Goal: Information Seeking & Learning: Learn about a topic

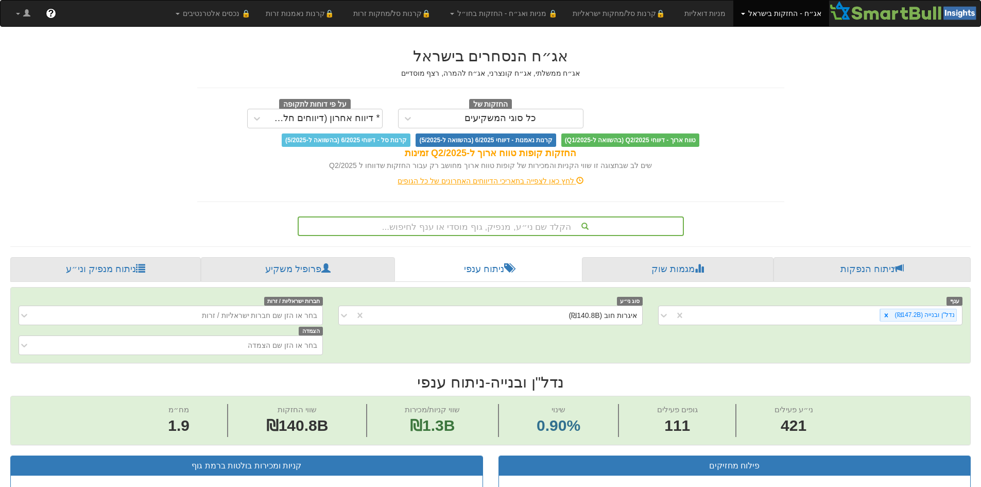
scroll to position [0, 1877]
click at [778, 10] on link "אג״ח - החזקות בישראל" at bounding box center [780, 14] width 95 height 26
click at [526, 119] on div "כל סוגי המשקיעים" at bounding box center [500, 118] width 72 height 10
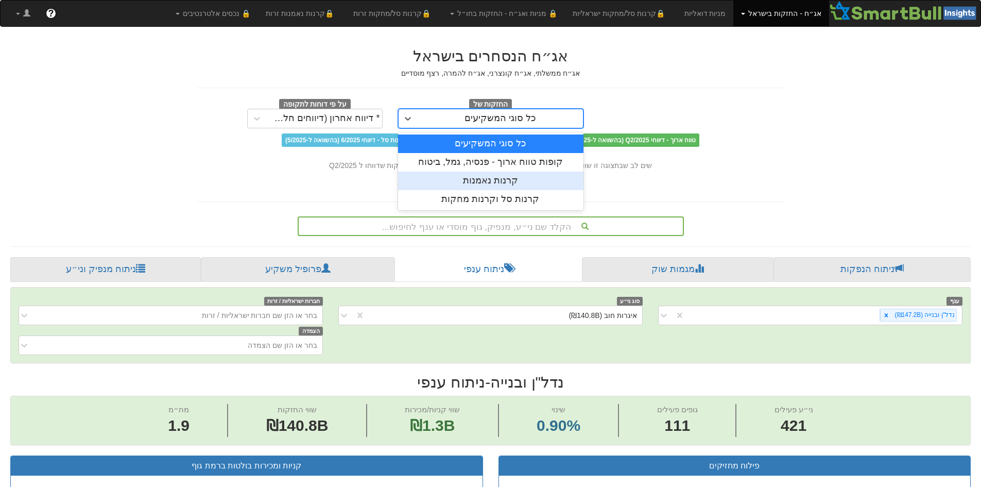
click at [528, 180] on div "קרנות נאמנות" at bounding box center [490, 180] width 185 height 19
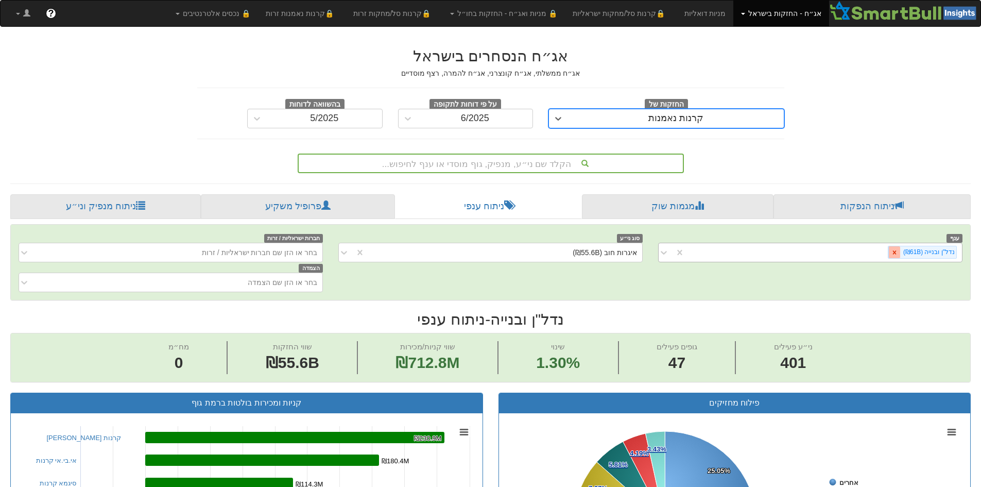
click at [896, 254] on icon at bounding box center [894, 252] width 7 height 7
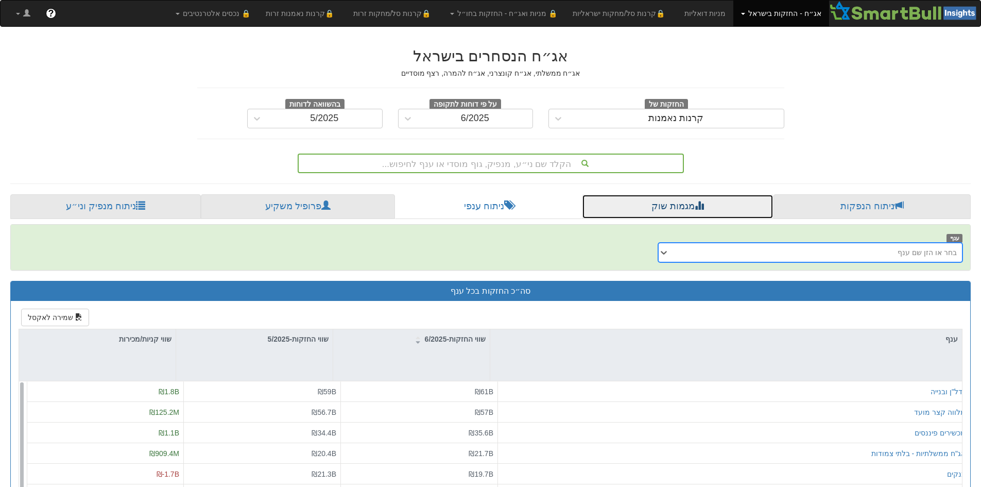
click at [688, 201] on link "מגמות שוק" at bounding box center [677, 206] width 191 height 25
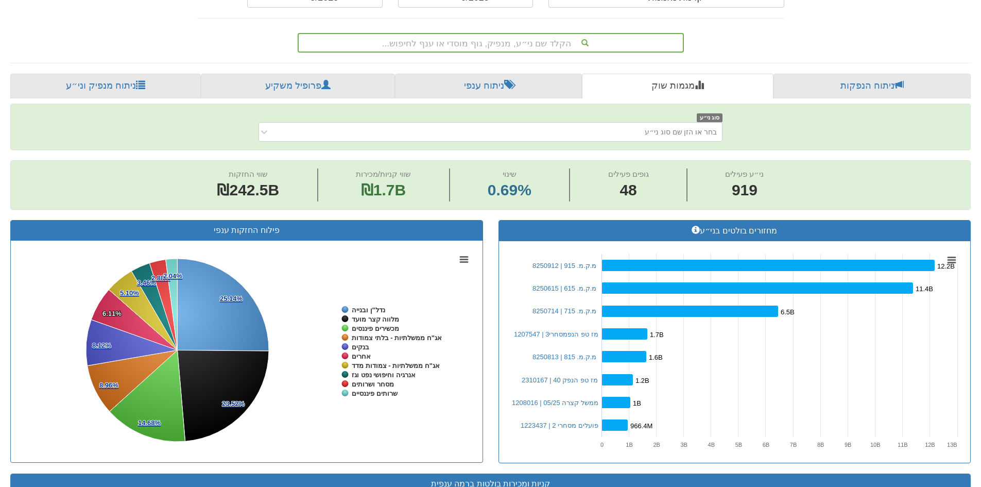
scroll to position [115, 0]
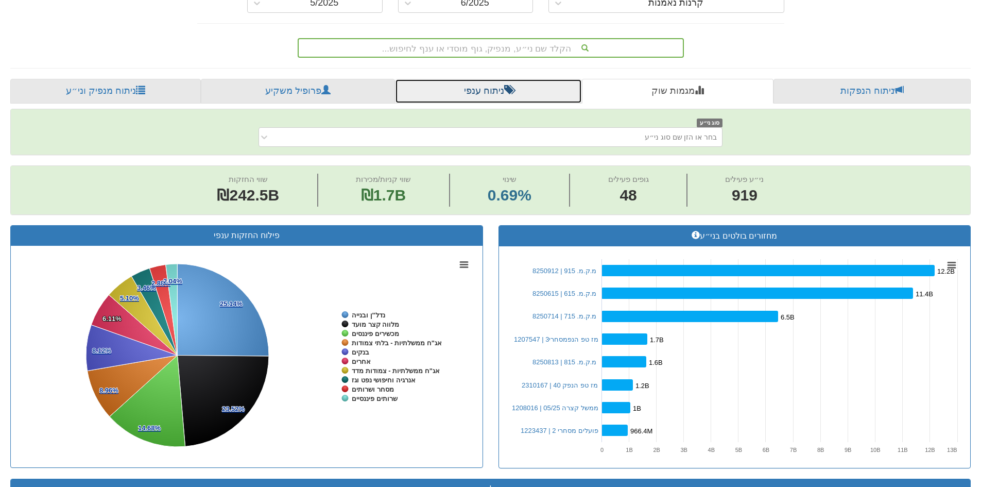
click at [490, 89] on link "ניתוח ענפי" at bounding box center [488, 91] width 187 height 25
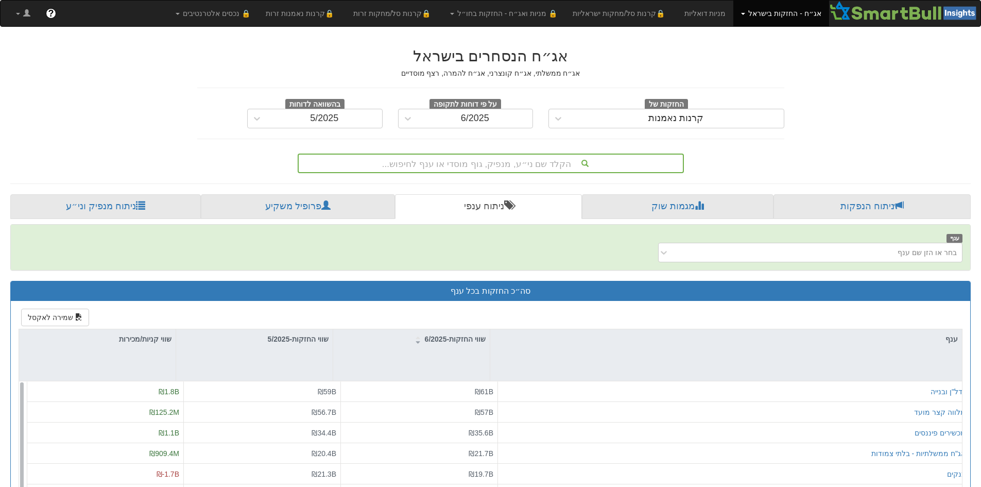
drag, startPoint x: 705, startPoint y: 209, endPoint x: 724, endPoint y: 166, distance: 46.8
click at [724, 166] on div "הקלד שם ני״ע, מנפיק, גוף מוסדי או ענף לחיפוש..." at bounding box center [490, 161] width 602 height 24
click at [685, 206] on link "מגמות שוק" at bounding box center [677, 206] width 191 height 25
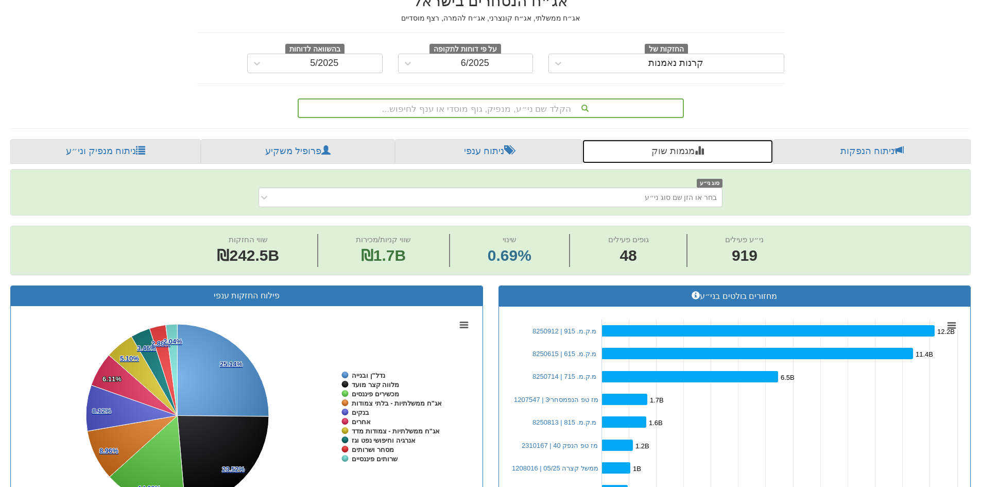
scroll to position [51, 0]
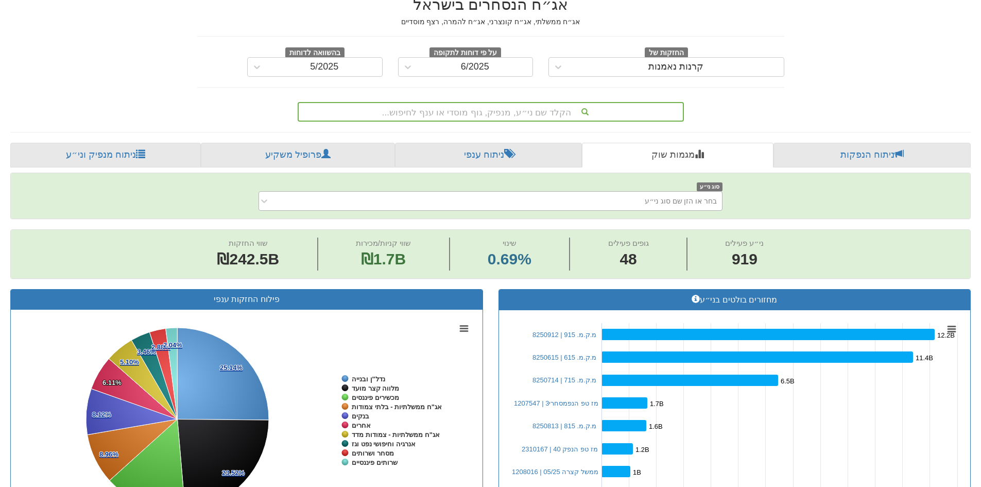
click at [680, 200] on div "בחר או הזן שם סוג ני״ע" at bounding box center [681, 201] width 72 height 10
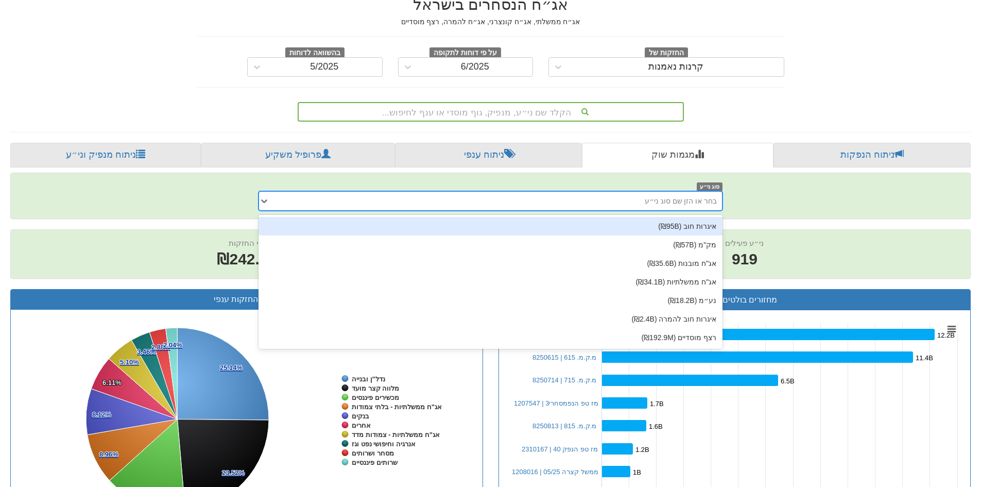
click at [667, 224] on div "איגרות חוב (₪95B)" at bounding box center [490, 226] width 464 height 19
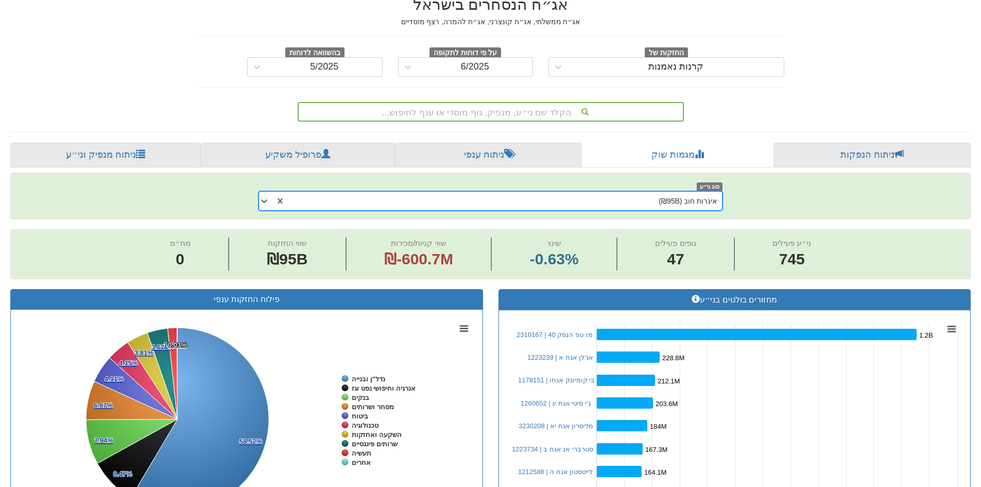
click at [671, 200] on div "איגרות חוב (₪95B)" at bounding box center [687, 201] width 58 height 10
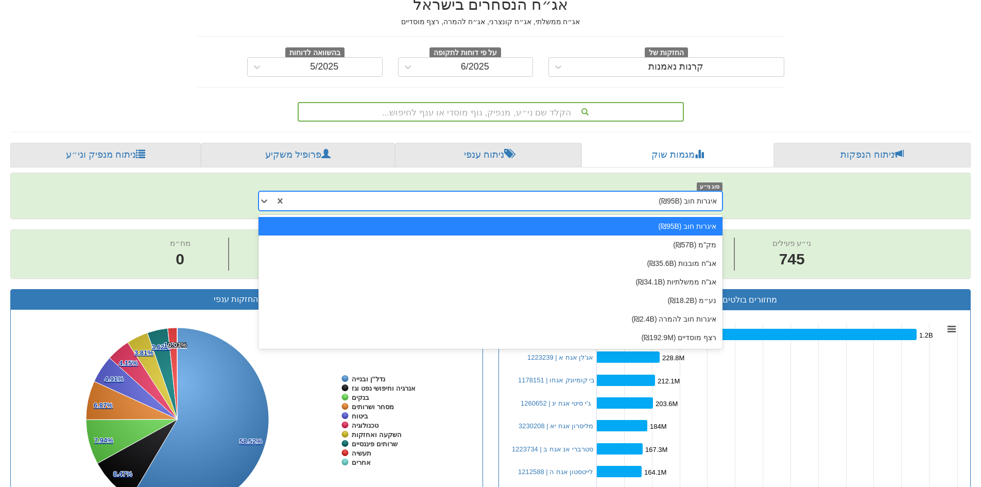
click at [650, 205] on div "איגרות חוב (₪95B)" at bounding box center [503, 201] width 437 height 16
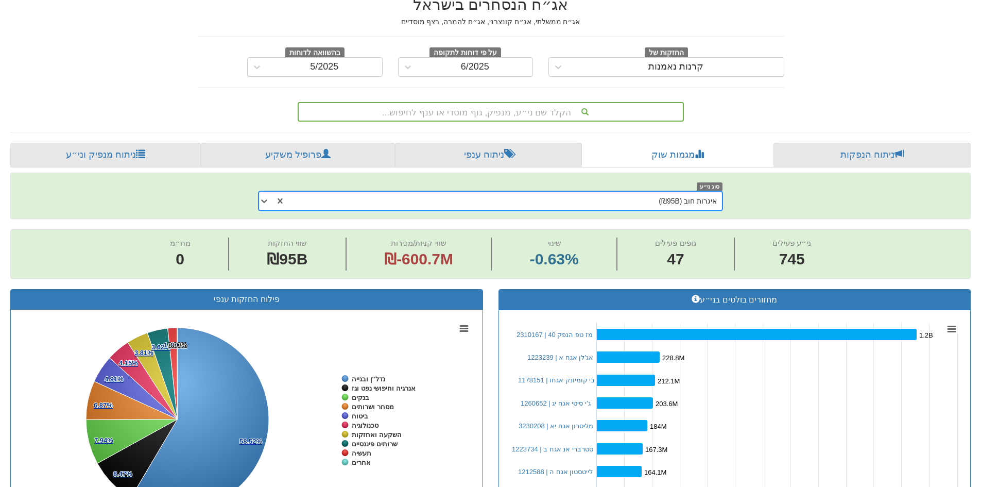
click at [650, 205] on div "איגרות חוב (₪95B)" at bounding box center [503, 201] width 437 height 16
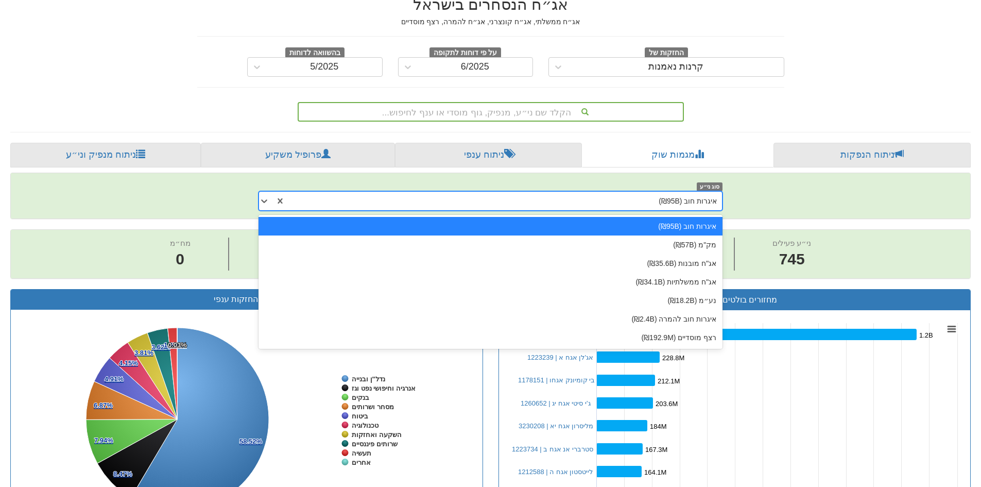
click at [650, 202] on div "איגרות חוב (₪95B)" at bounding box center [503, 201] width 437 height 16
